Goal: Task Accomplishment & Management: Use online tool/utility

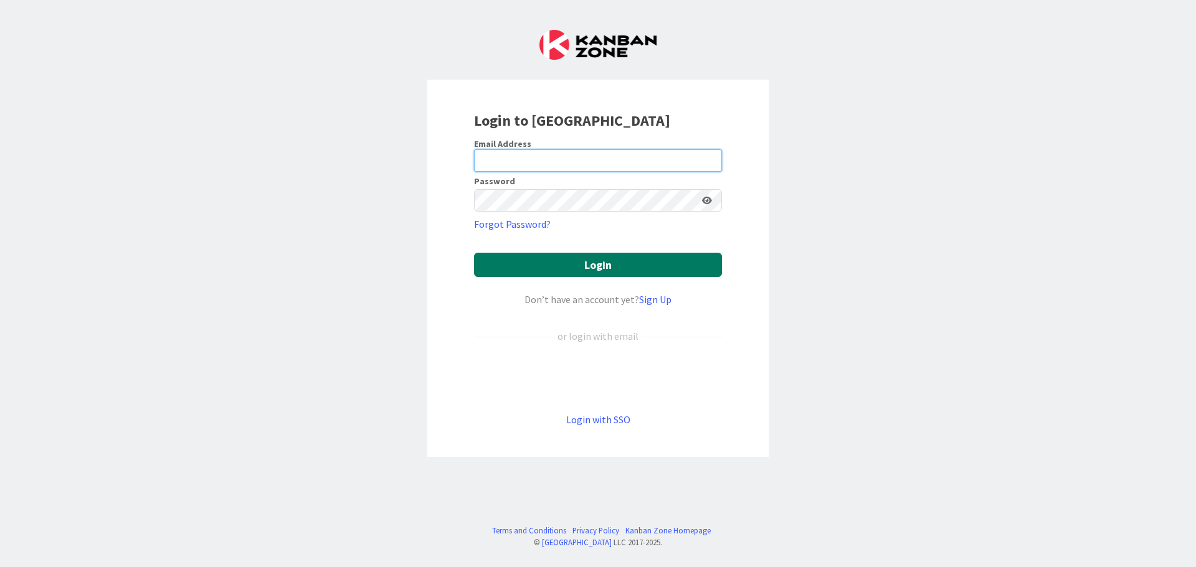
type input "[EMAIL_ADDRESS][DOMAIN_NAME]"
click at [543, 269] on button "Login" at bounding box center [598, 265] width 248 height 24
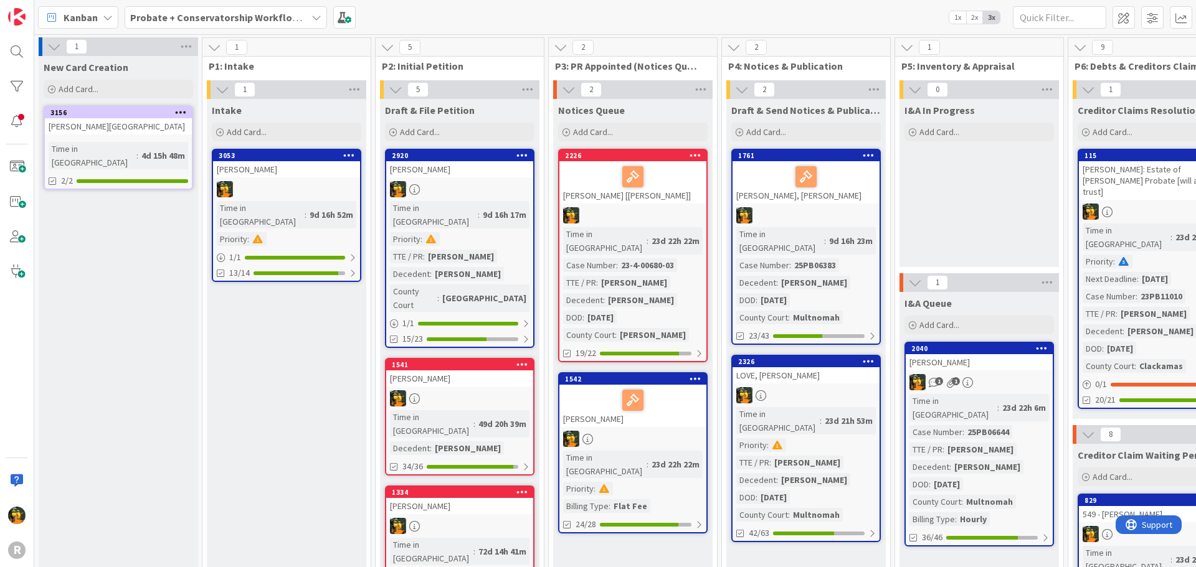
click at [63, 18] on div "Kanban" at bounding box center [78, 17] width 80 height 22
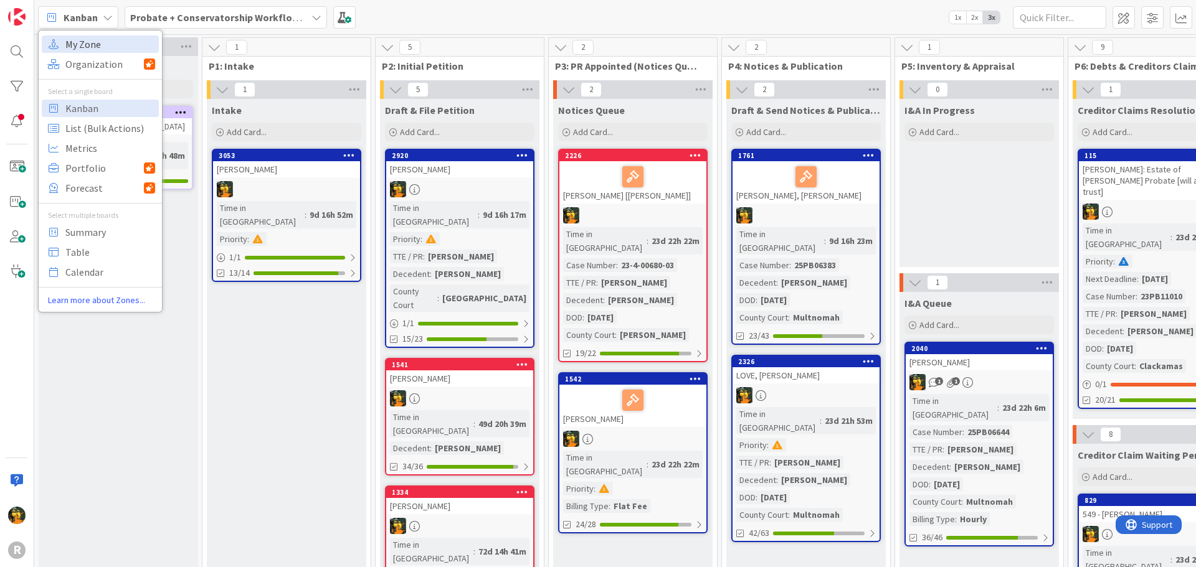
click at [84, 47] on span "My Zone" at bounding box center [110, 44] width 90 height 19
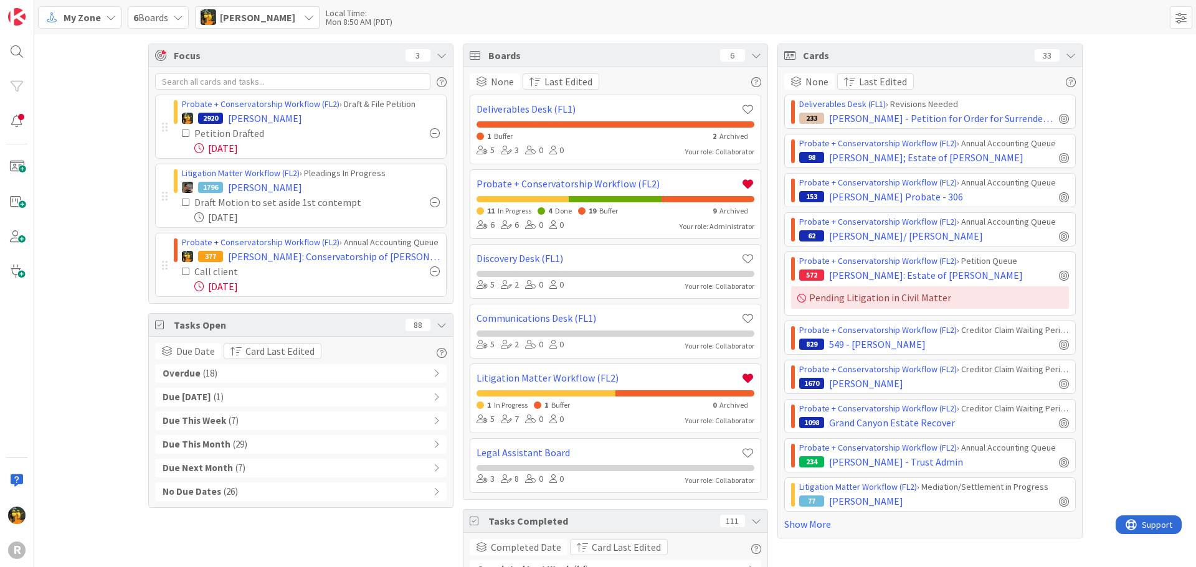
click at [194, 368] on div "Overdue ( 18 )" at bounding box center [300, 373] width 291 height 19
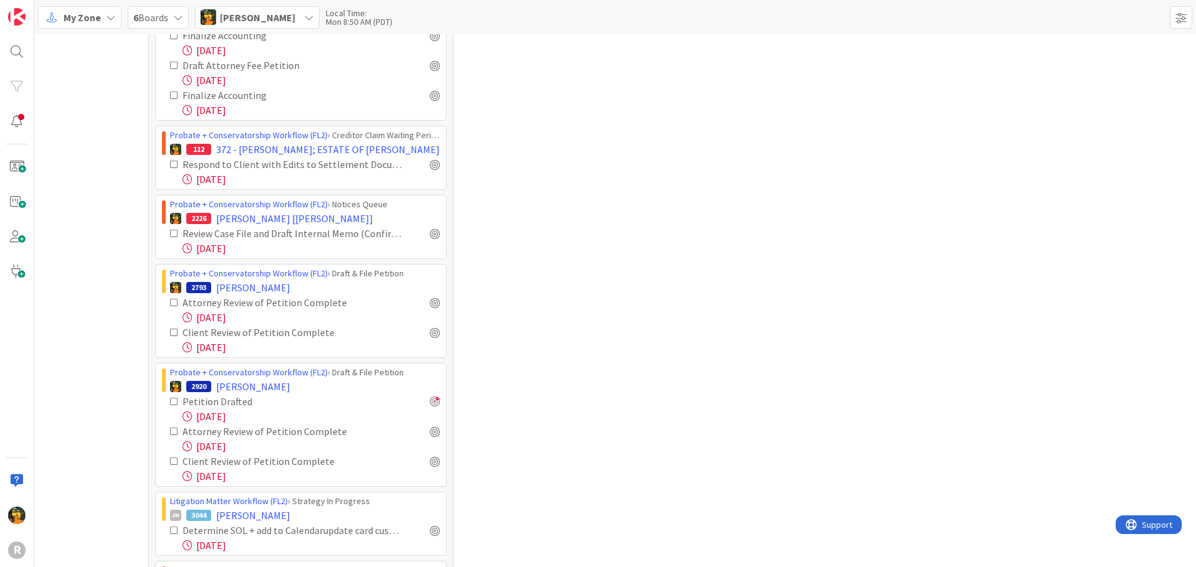
scroll to position [484, 0]
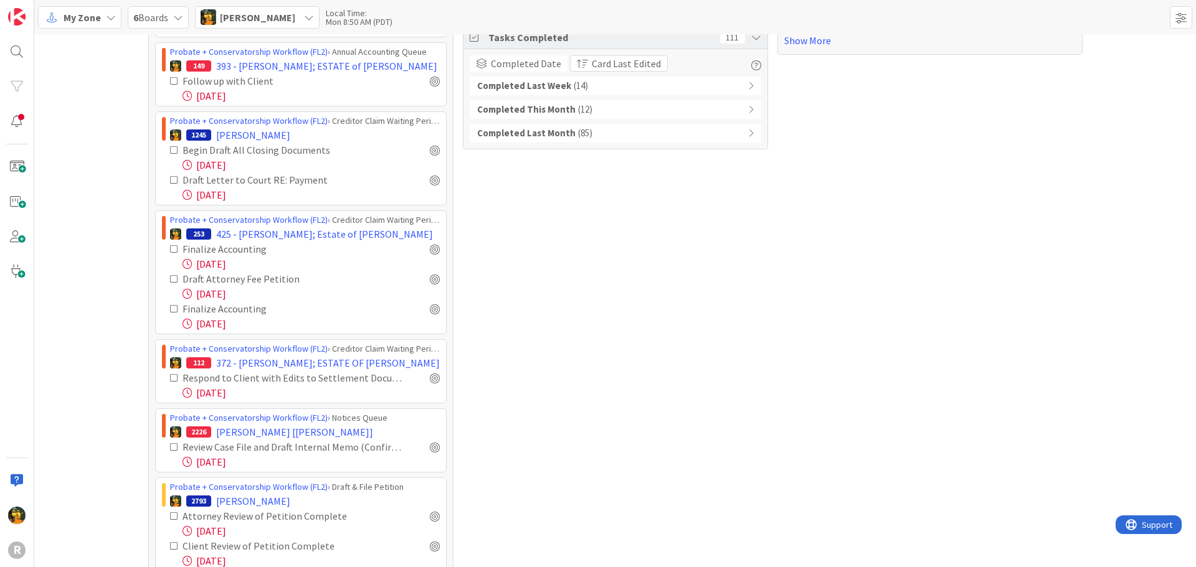
click at [106, 14] on icon at bounding box center [111, 17] width 10 height 10
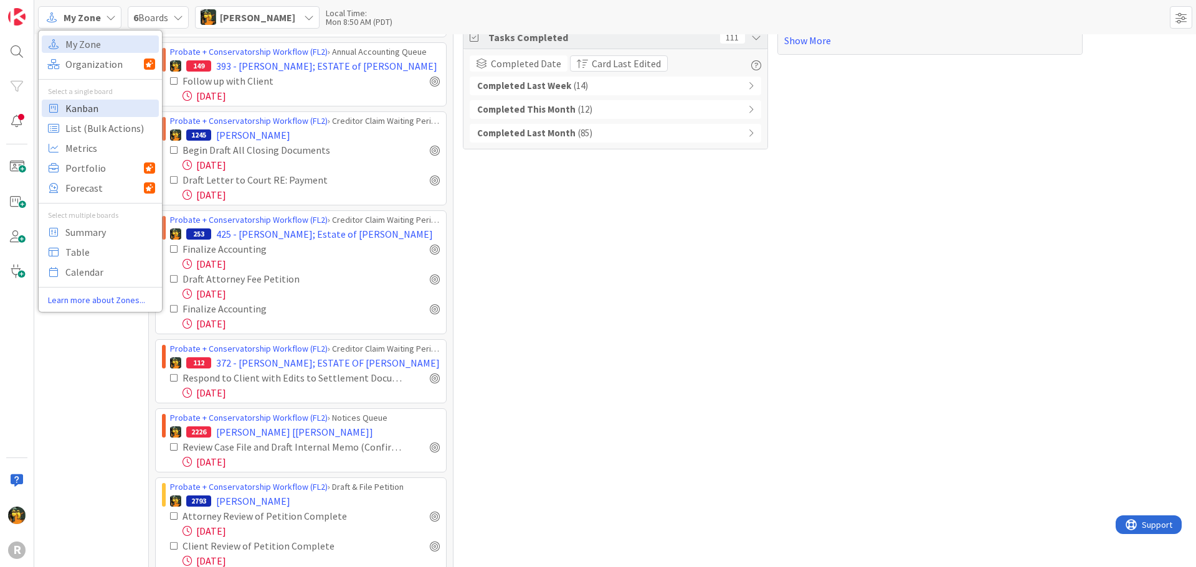
click at [98, 110] on span "Kanban" at bounding box center [110, 108] width 90 height 19
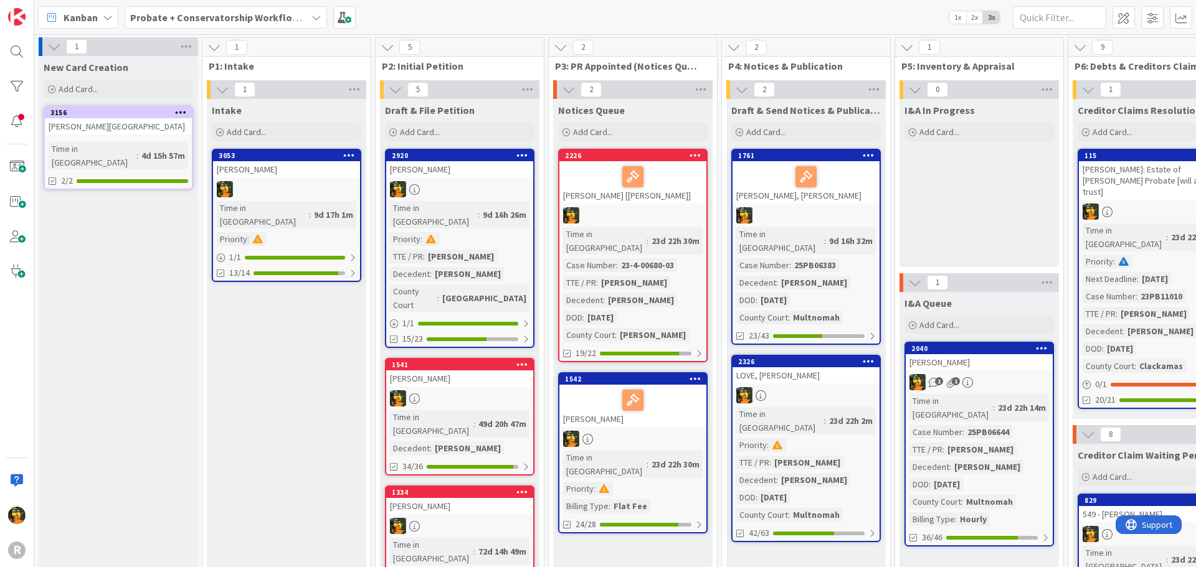
drag, startPoint x: 297, startPoint y: 379, endPoint x: 39, endPoint y: 296, distance: 271.6
click at [14, 164] on span at bounding box center [16, 166] width 25 height 25
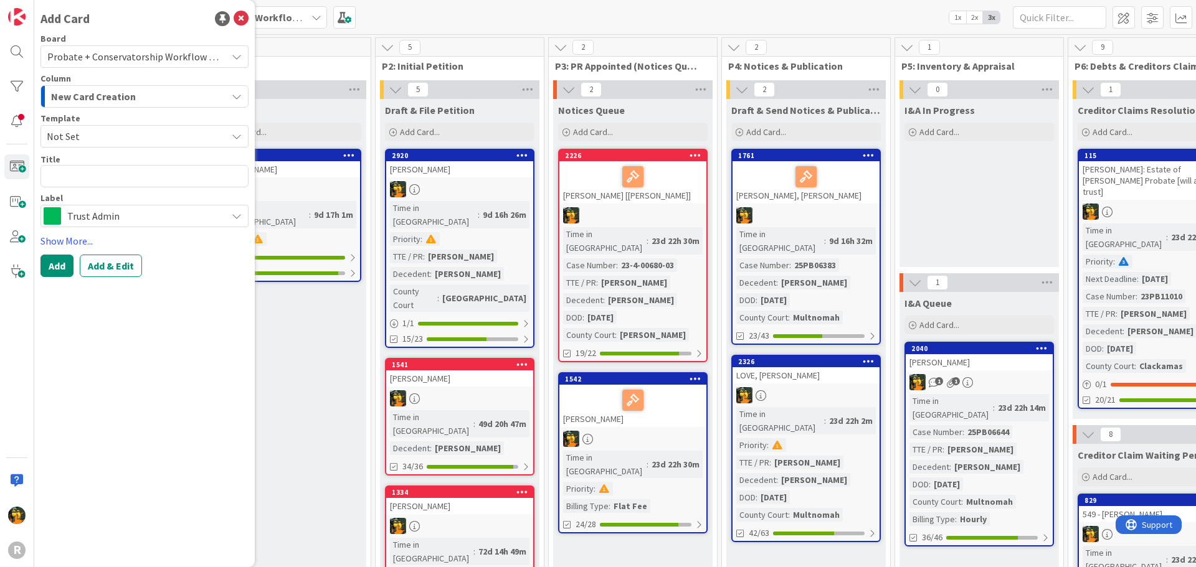
click at [143, 212] on span "Trust Admin" at bounding box center [143, 215] width 153 height 17
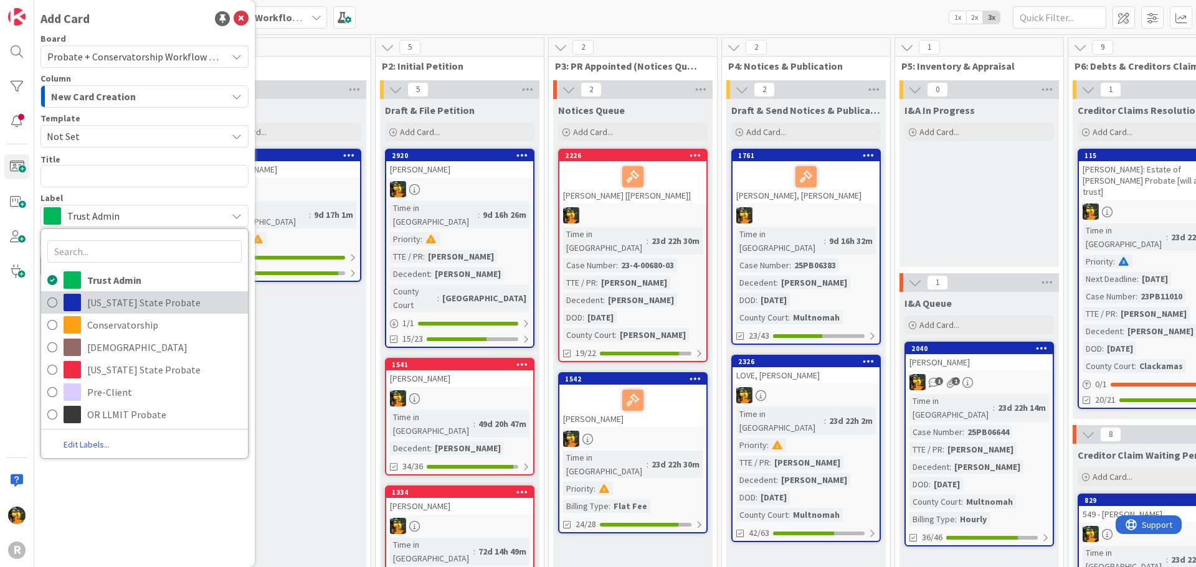
click at [138, 306] on span "[US_STATE] State Probate" at bounding box center [164, 302] width 154 height 19
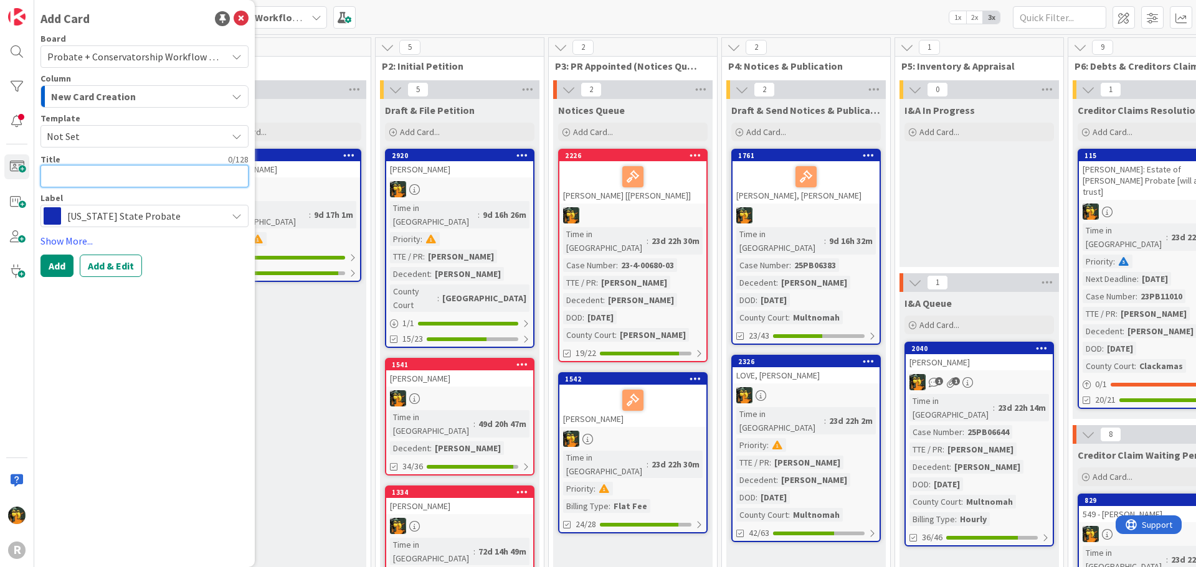
click at [86, 179] on textarea at bounding box center [144, 176] width 208 height 22
type textarea "x"
type textarea "D"
type textarea "x"
type textarea "Du"
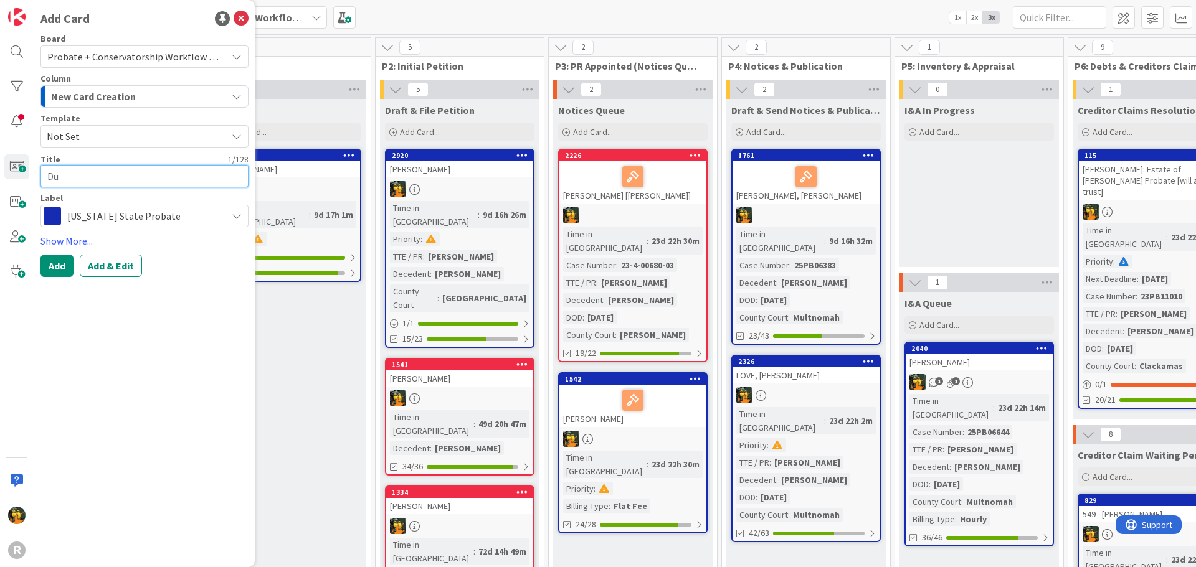
type textarea "x"
type textarea "Dur"
type textarea "x"
type textarea "Durk"
type textarea "x"
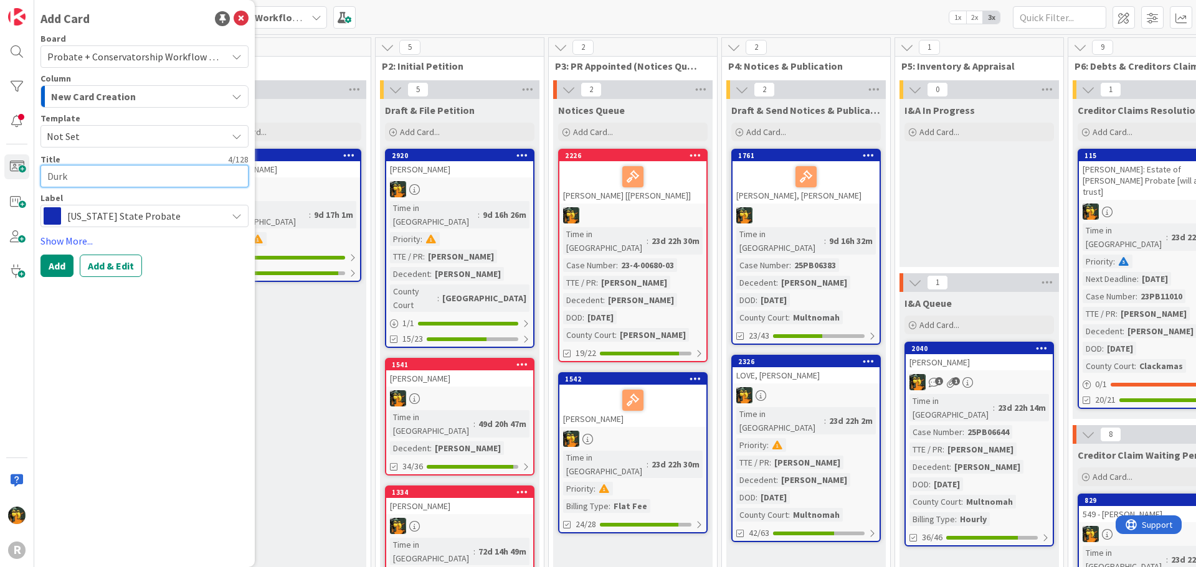
type textarea "[PERSON_NAME]"
type textarea "x"
type textarea "[PERSON_NAME]"
type textarea "x"
type textarea "[PERSON_NAME],"
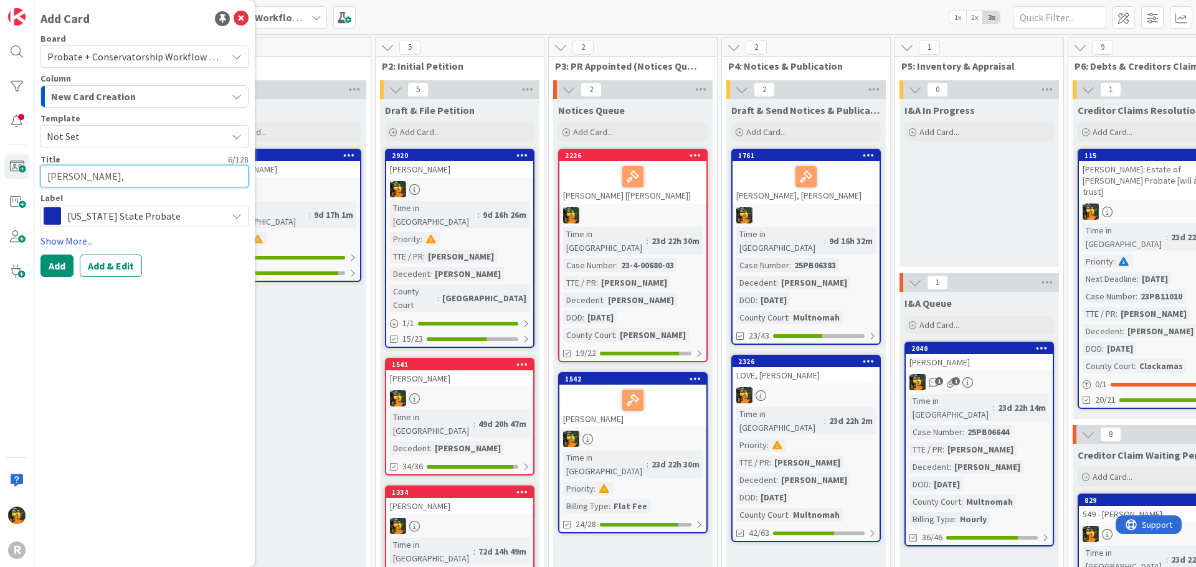
type textarea "x"
type textarea "[PERSON_NAME],"
type textarea "x"
type textarea "[PERSON_NAME]"
type textarea "x"
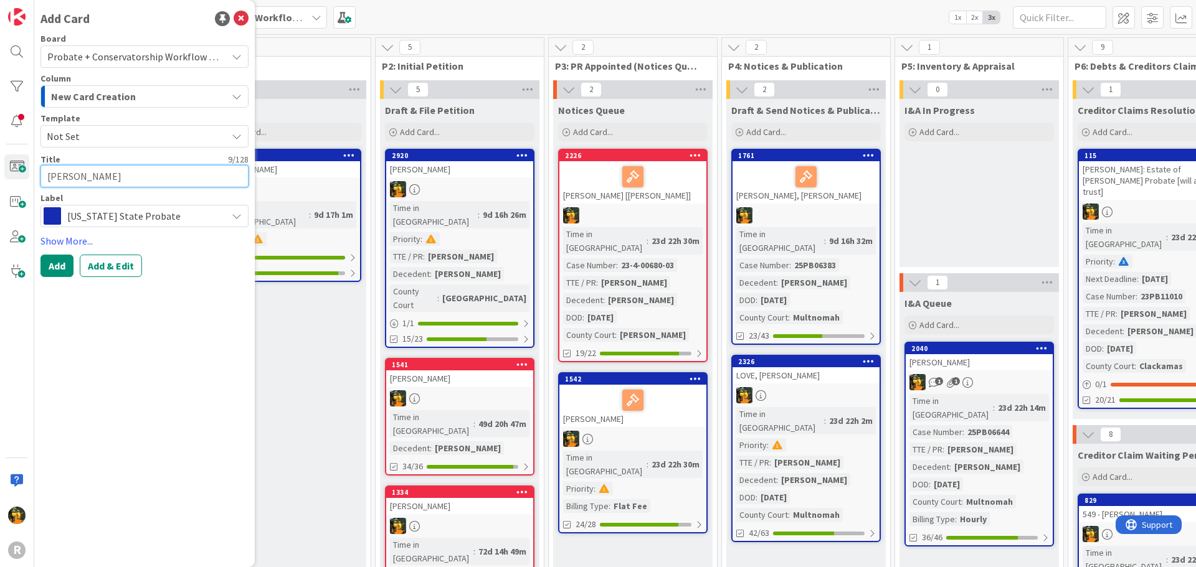
type textarea "[PERSON_NAME]"
type textarea "x"
type textarea "[PERSON_NAME]"
type textarea "x"
type textarea "[PERSON_NAME]"
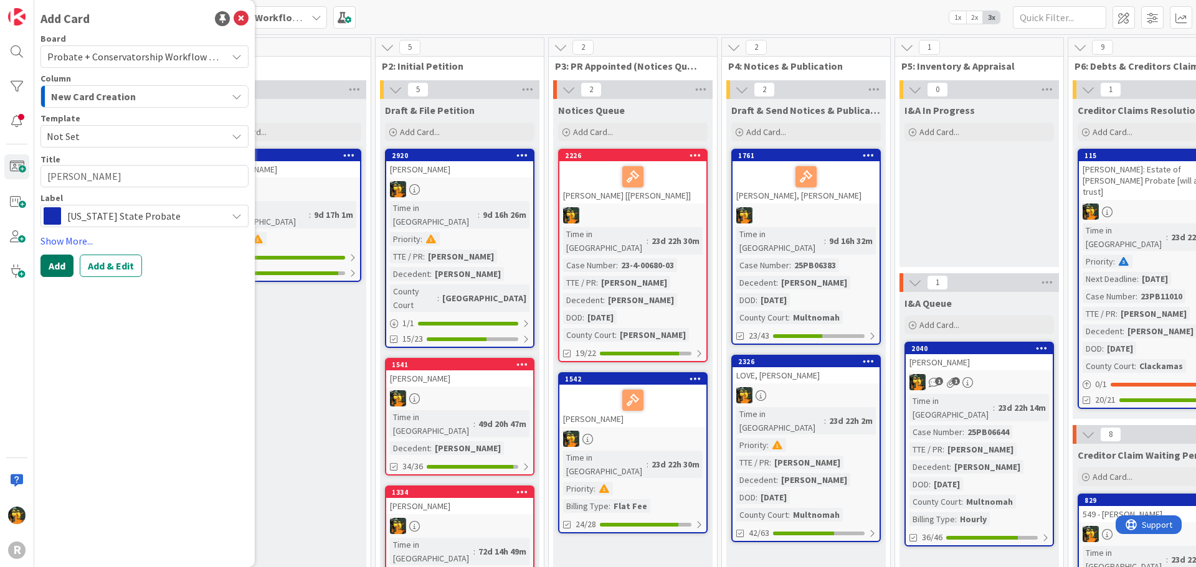
click at [57, 259] on button "Add" at bounding box center [56, 266] width 33 height 22
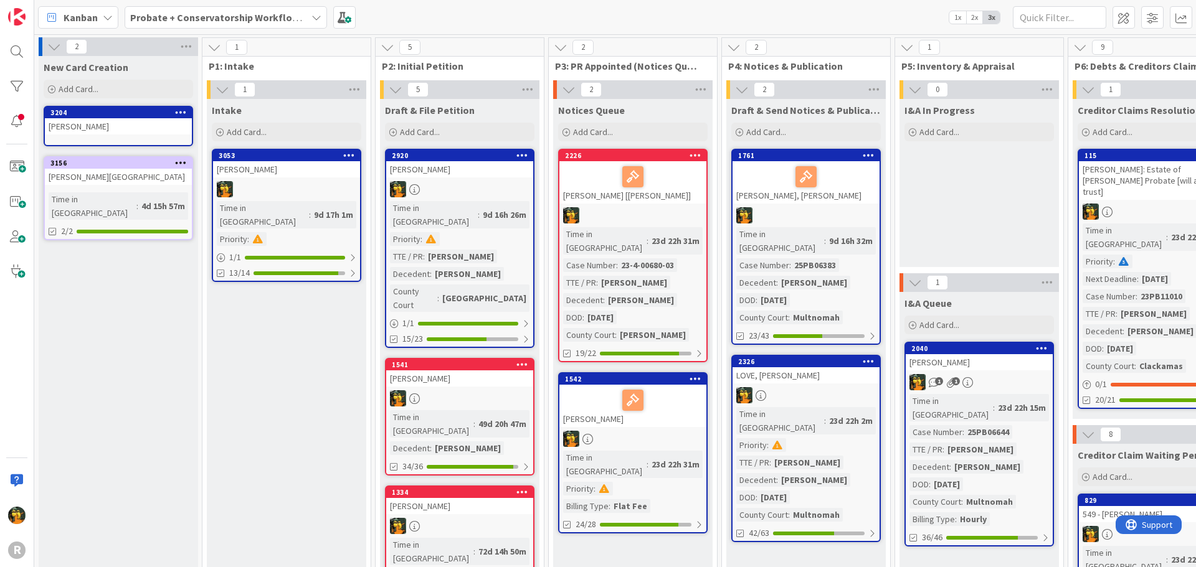
click at [105, 122] on div "[PERSON_NAME]" at bounding box center [118, 126] width 147 height 16
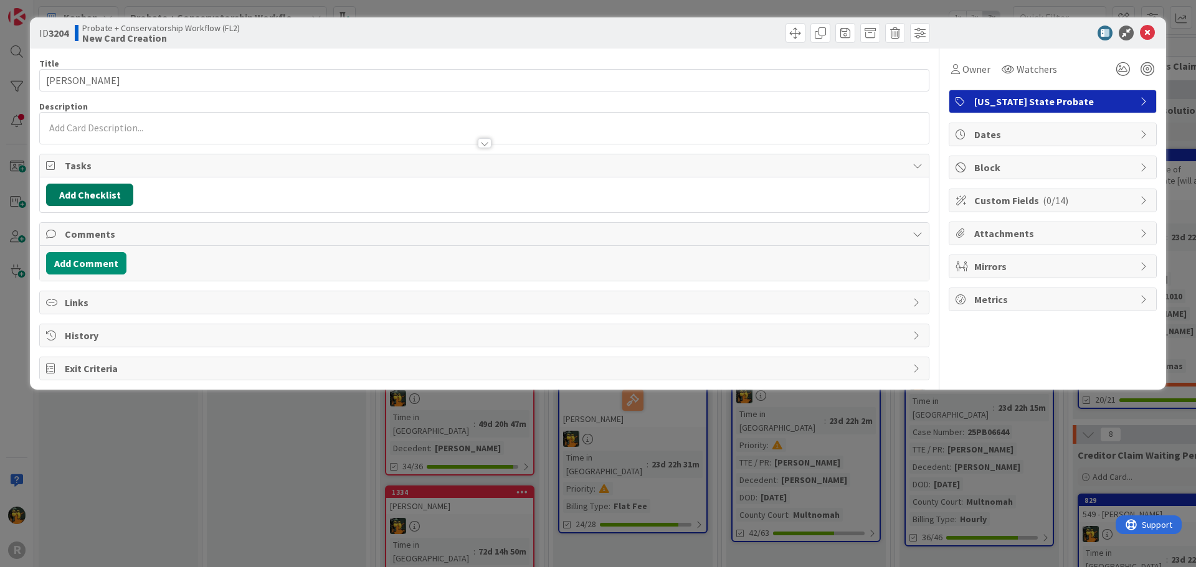
click at [103, 189] on button "Add Checklist" at bounding box center [89, 195] width 87 height 22
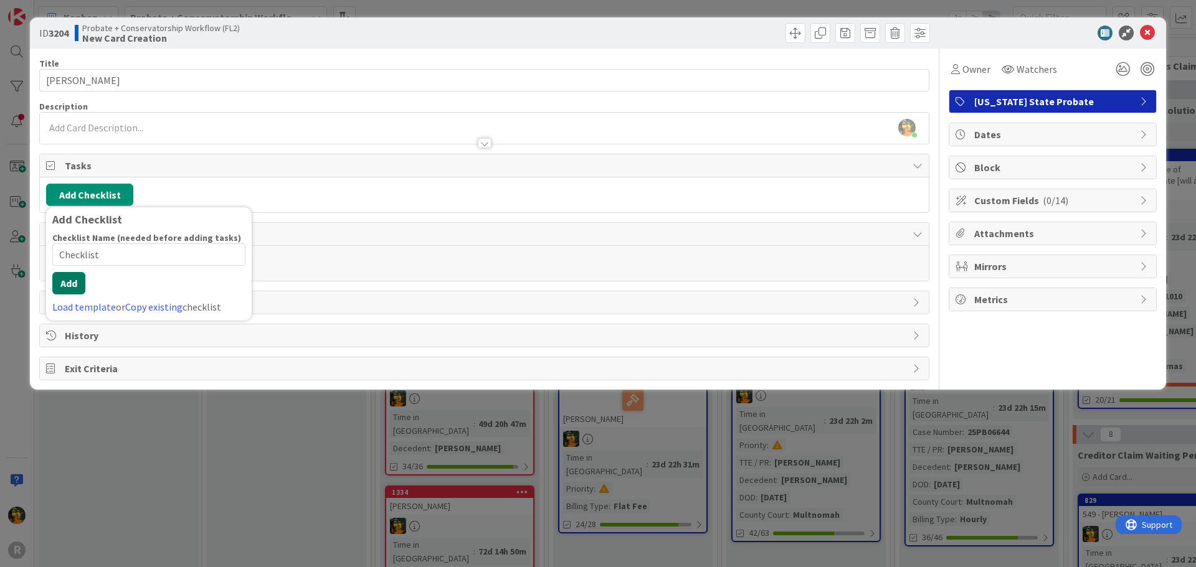
type input "Checklist"
click at [80, 278] on button "Add" at bounding box center [68, 283] width 33 height 22
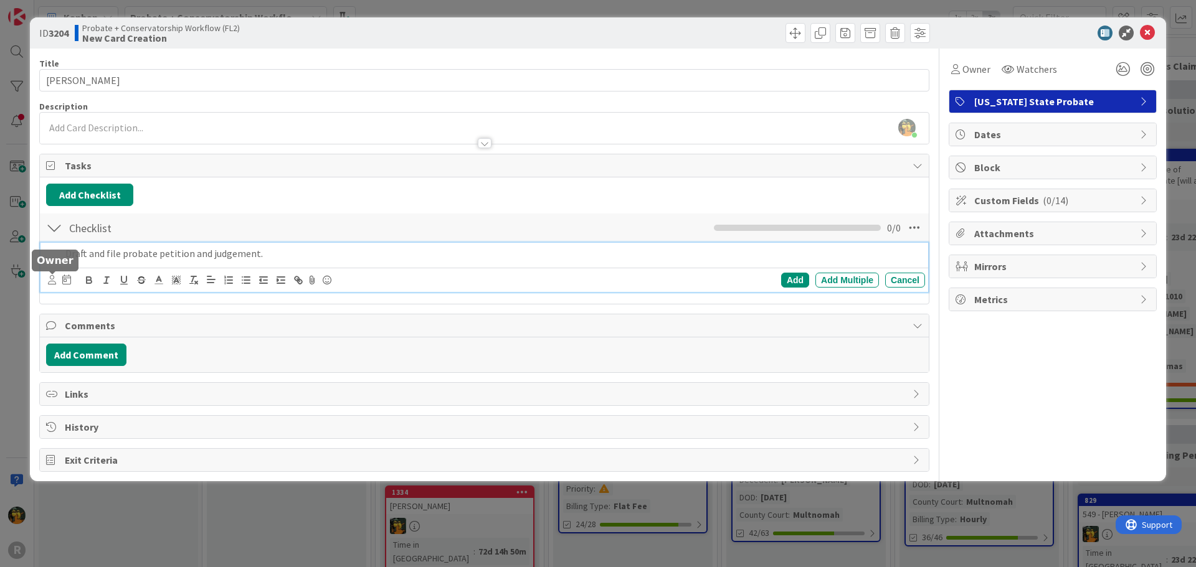
click at [54, 277] on icon at bounding box center [52, 279] width 8 height 9
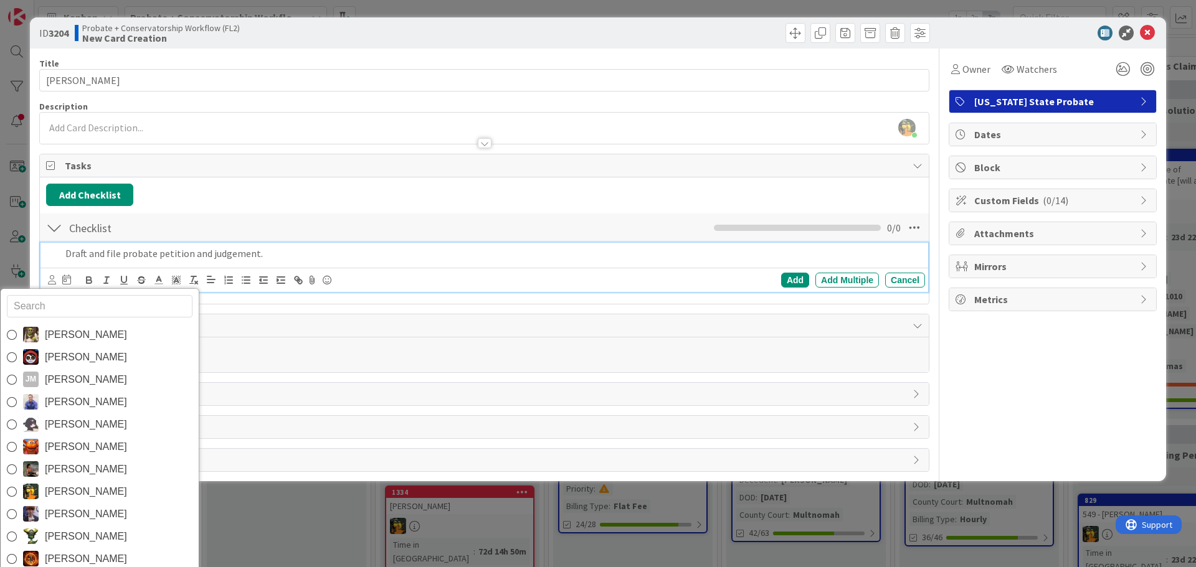
click at [90, 486] on span "[PERSON_NAME]" at bounding box center [86, 492] width 82 height 19
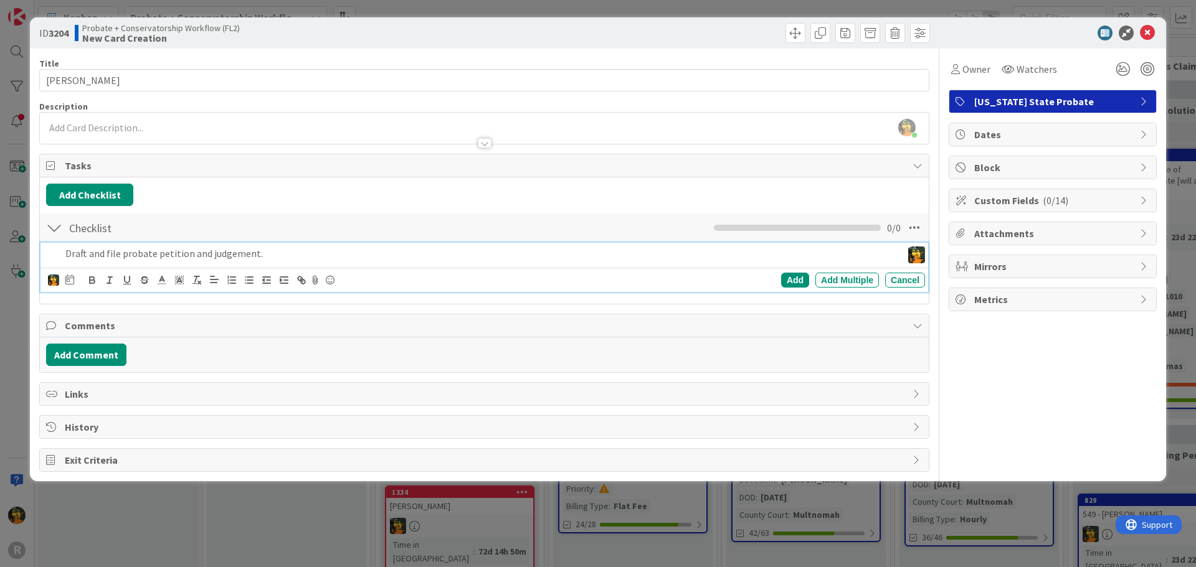
click at [68, 282] on icon at bounding box center [69, 280] width 9 height 10
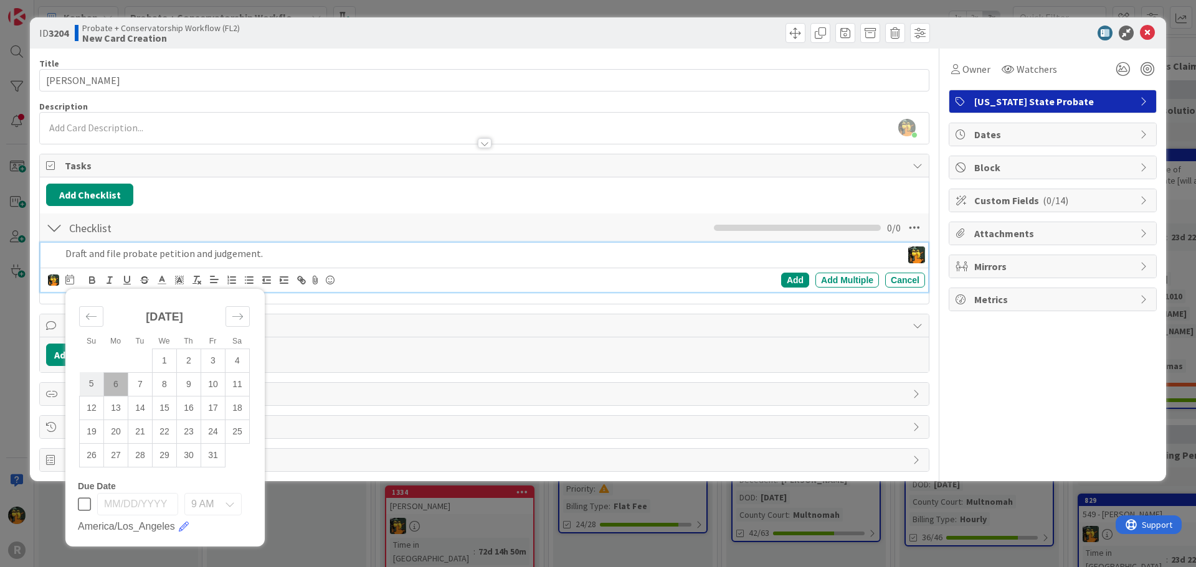
click at [88, 382] on td "5" at bounding box center [92, 384] width 24 height 24
type input "[DATE]"
click at [796, 276] on div "Add" at bounding box center [795, 280] width 28 height 15
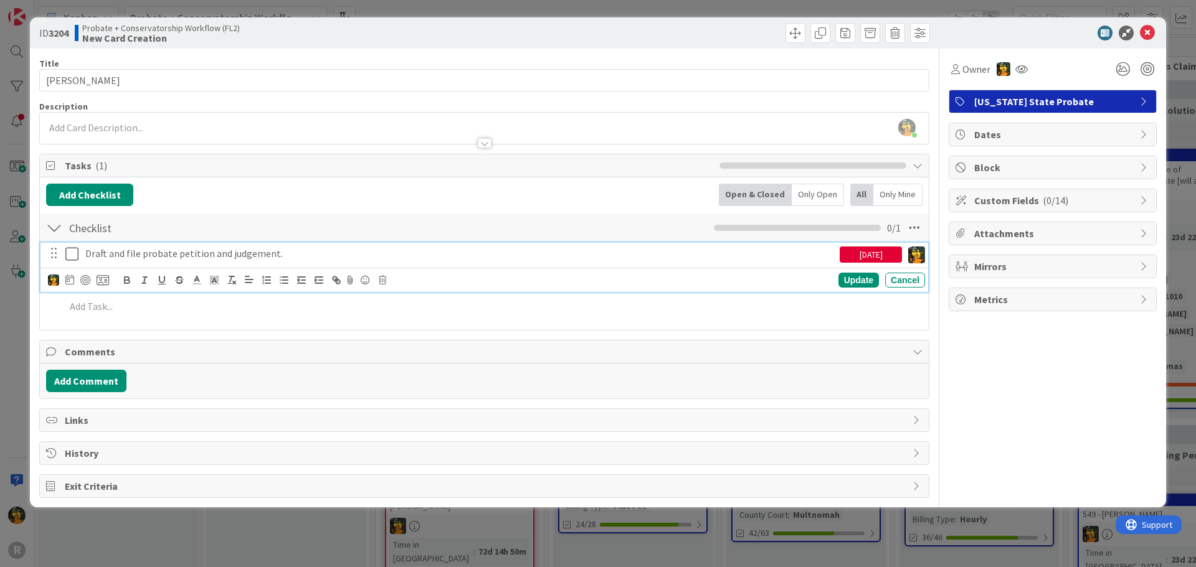
click at [247, 253] on p "Draft and file probate petition and judgement." at bounding box center [459, 254] width 749 height 14
click at [85, 280] on div at bounding box center [85, 280] width 10 height 10
click at [859, 282] on div "Update" at bounding box center [858, 280] width 40 height 15
